Goal: Find specific page/section: Find specific page/section

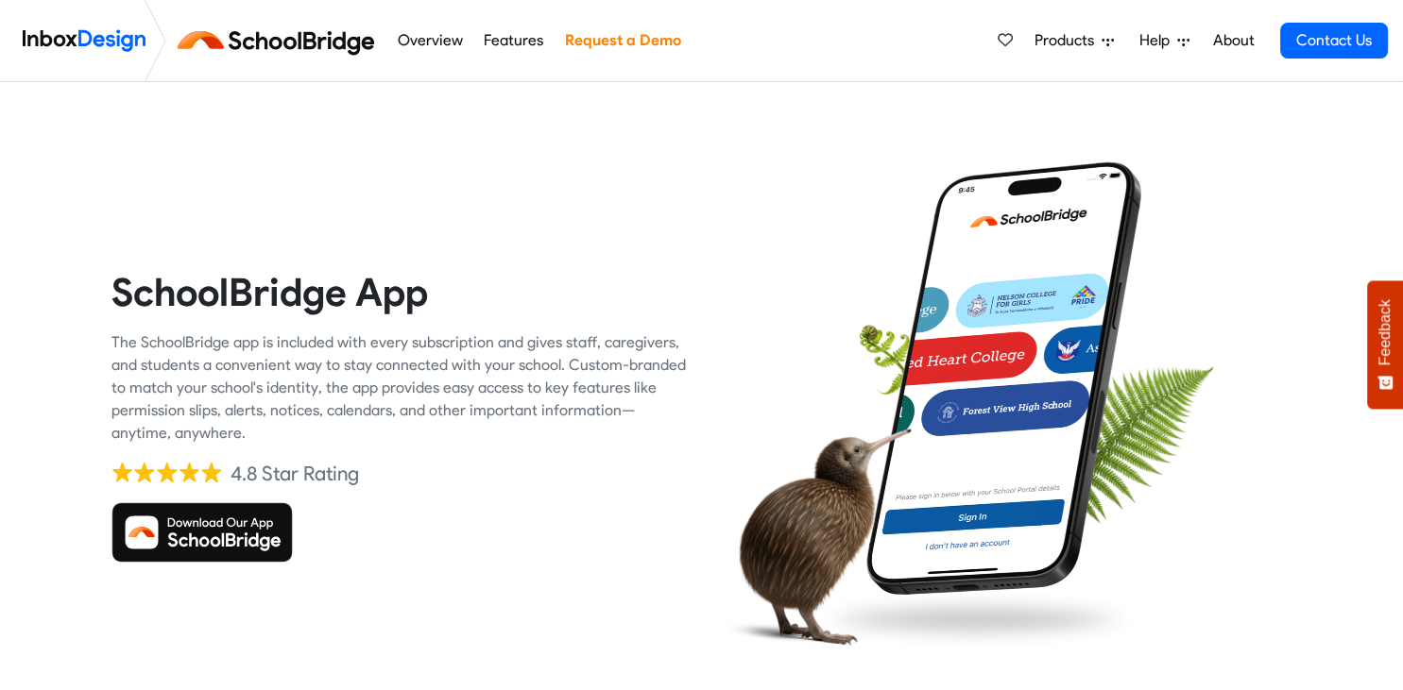
click at [235, 510] on img at bounding box center [201, 533] width 181 height 60
click at [741, 320] on div at bounding box center [1004, 416] width 576 height 576
click at [246, 545] on img at bounding box center [201, 533] width 181 height 60
